Goal: Find specific page/section: Find specific page/section

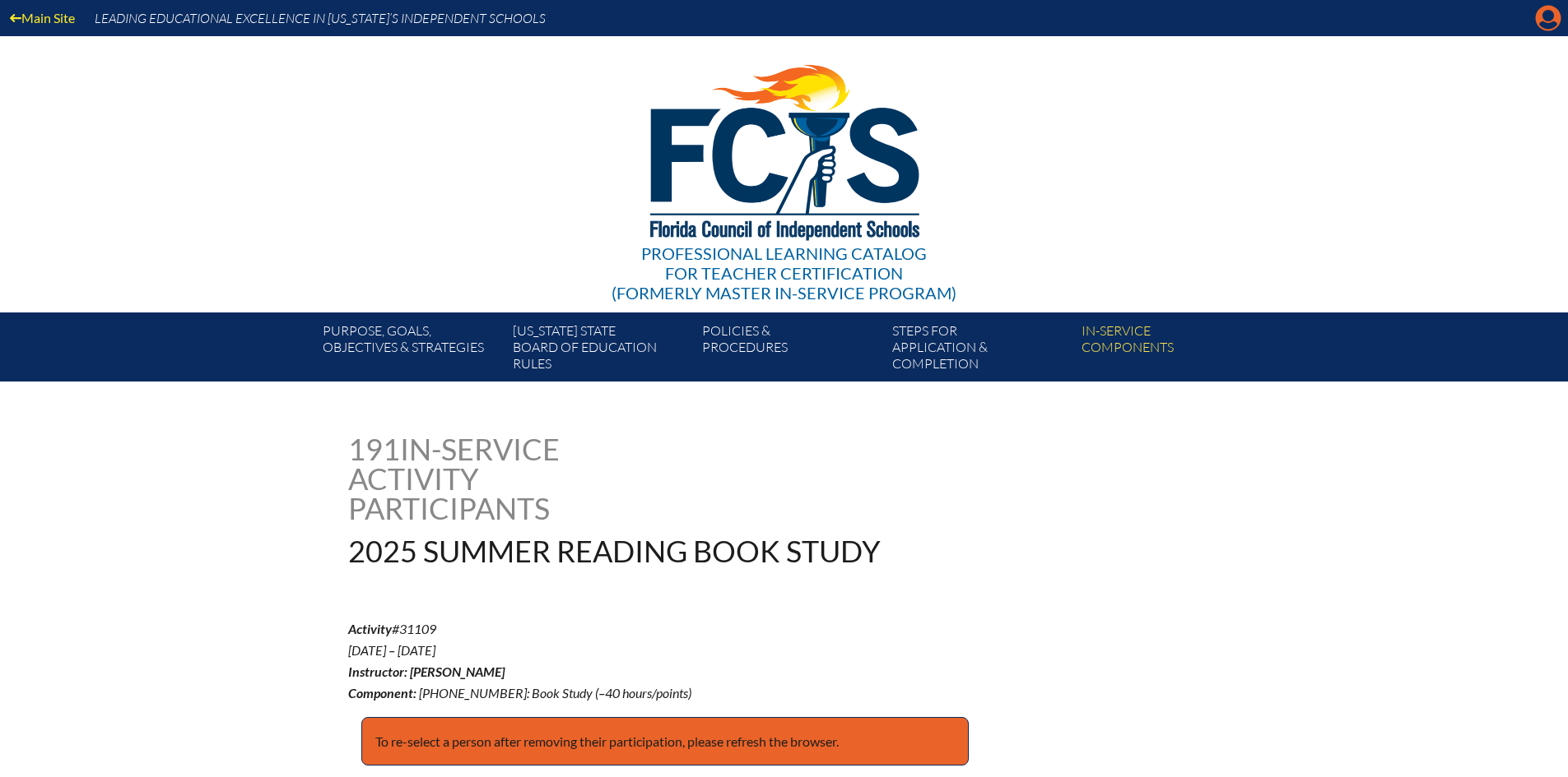
click at [1540, 19] on icon at bounding box center [1548, 18] width 25 height 25
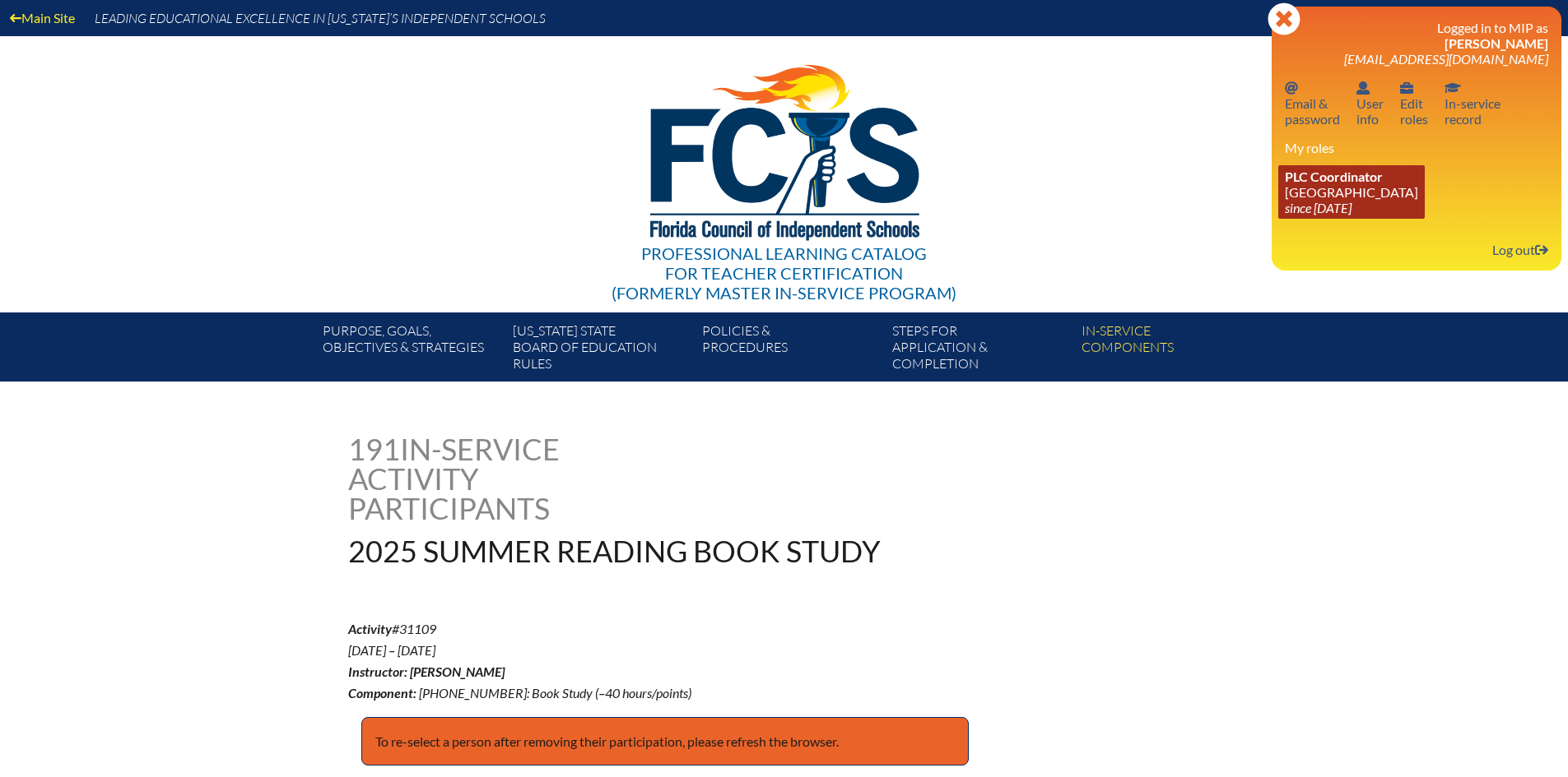
click at [1308, 186] on link "PLC Coordinator Pine Crest School since 2016 Aug 15" at bounding box center [1351, 193] width 146 height 54
click at [1349, 181] on span "PLC Coordinator" at bounding box center [1333, 176] width 98 height 15
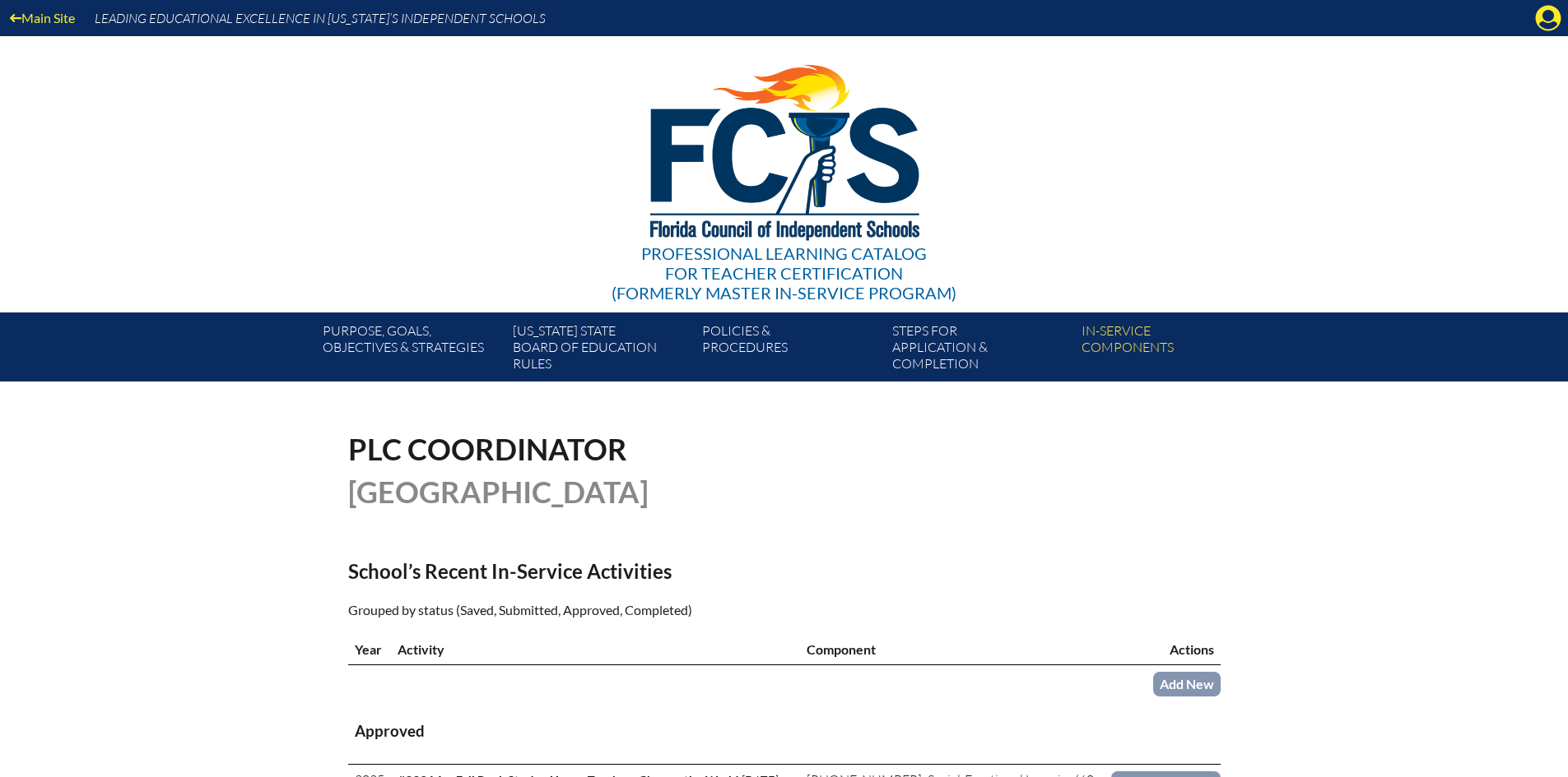
drag, startPoint x: 1555, startPoint y: 22, endPoint x: 1550, endPoint y: 35, distance: 13.9
click at [1555, 22] on icon at bounding box center [1548, 18] width 25 height 25
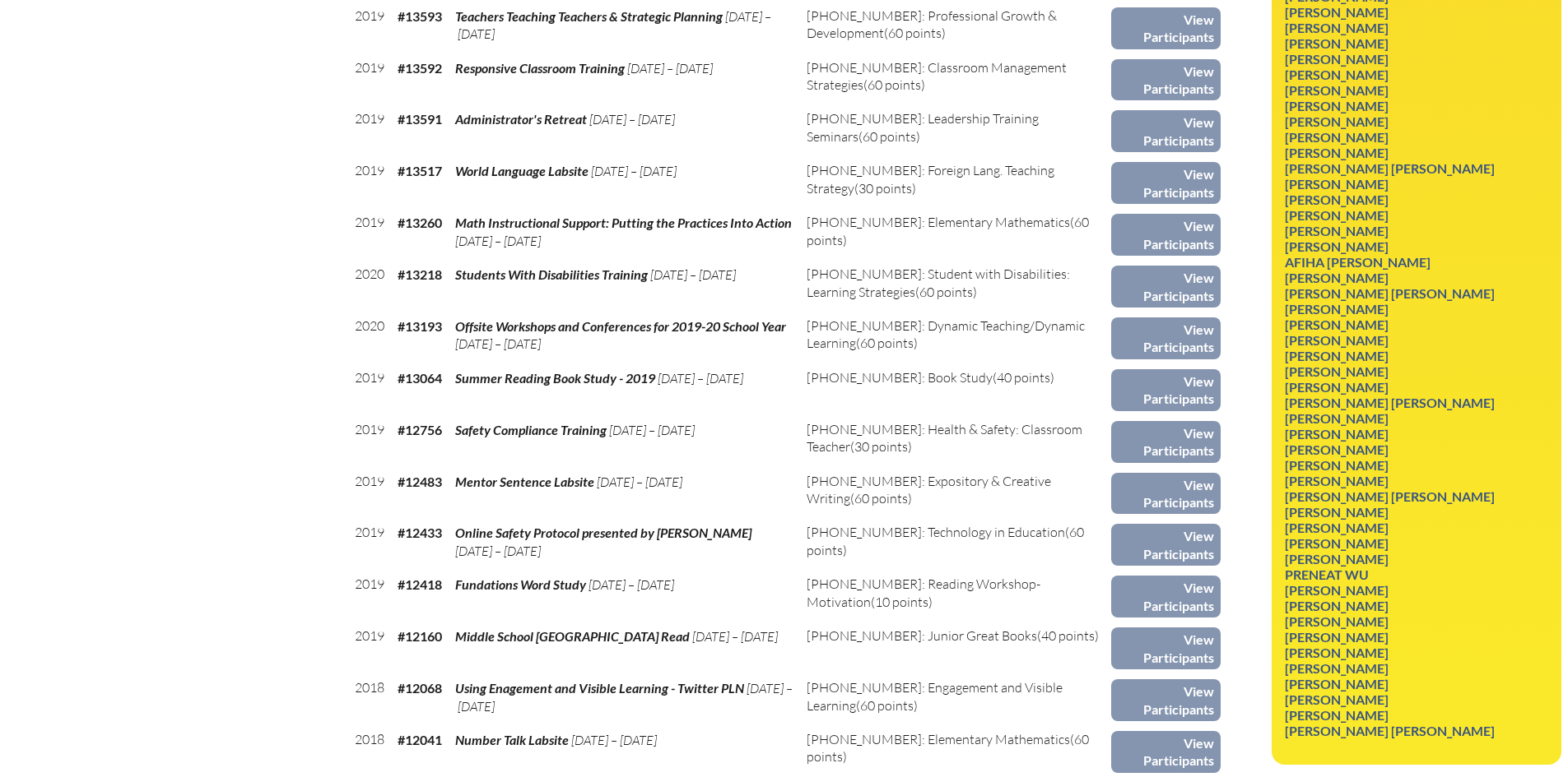
scroll to position [8024, 0]
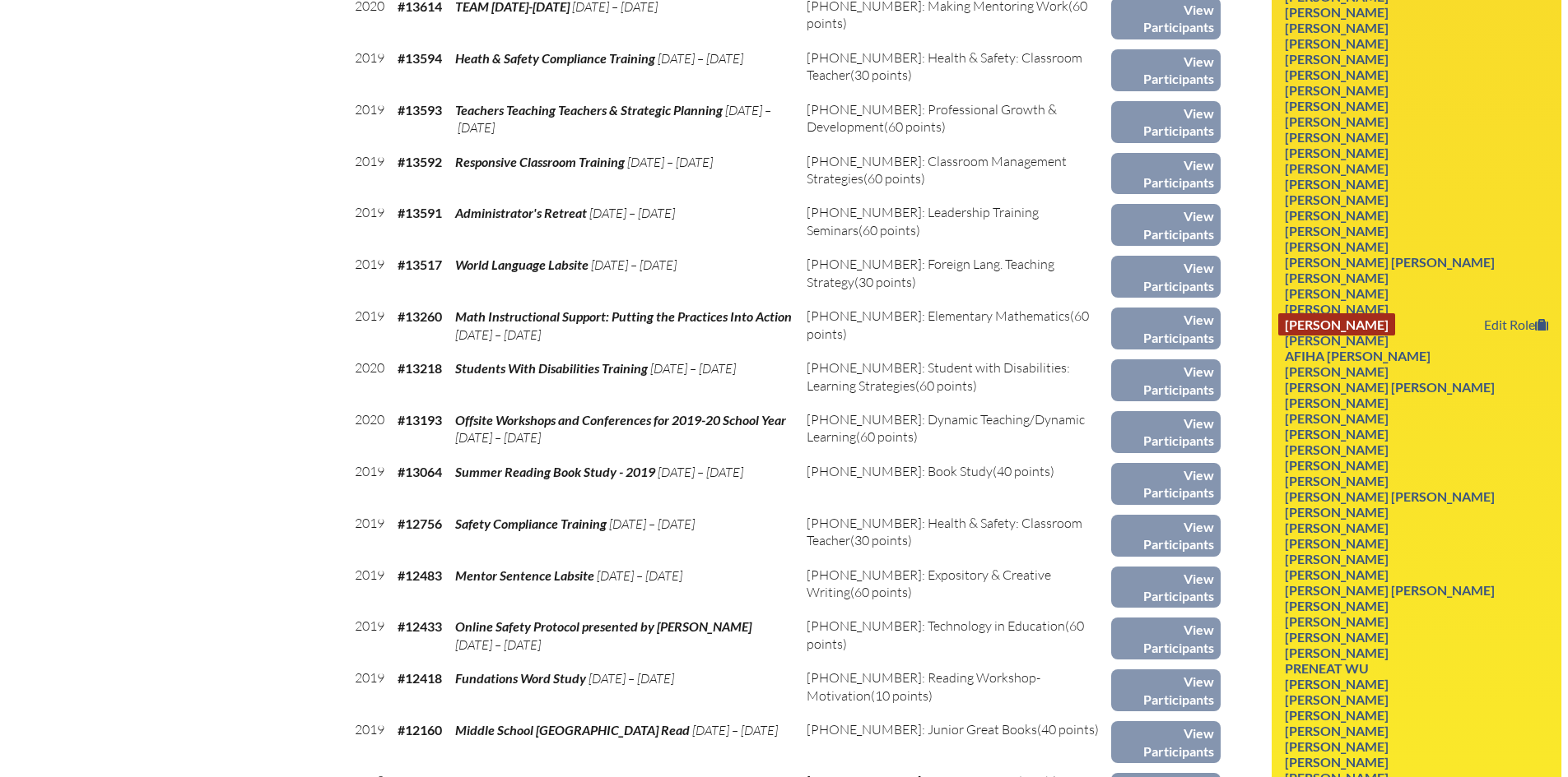
click at [1382, 325] on link "[PERSON_NAME]" at bounding box center [1337, 324] width 117 height 22
